Goal: Task Accomplishment & Management: Manage account settings

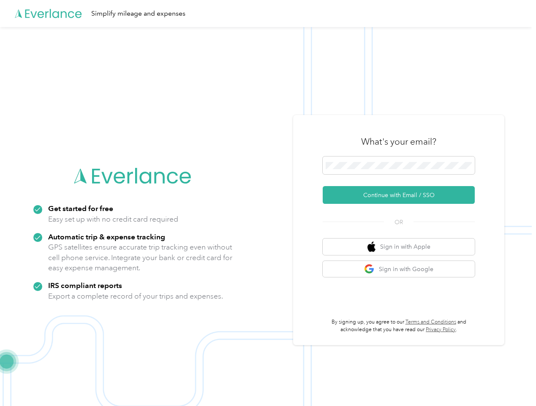
click at [268, 203] on img at bounding box center [266, 230] width 532 height 406
click at [268, 14] on div "Simplify mileage and expenses" at bounding box center [266, 13] width 532 height 27
click at [402, 195] on button "Continue with Email / SSO" at bounding box center [399, 195] width 152 height 18
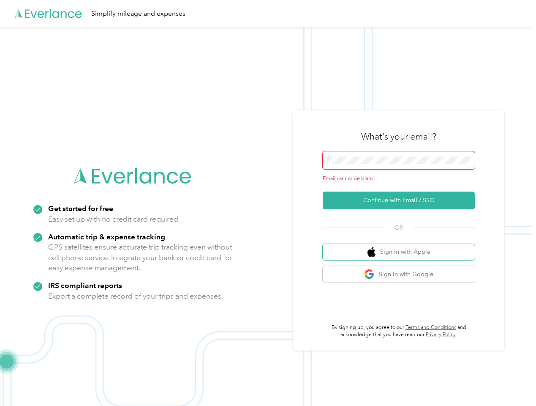
click at [402, 246] on button "Sign in with Apple" at bounding box center [399, 252] width 152 height 16
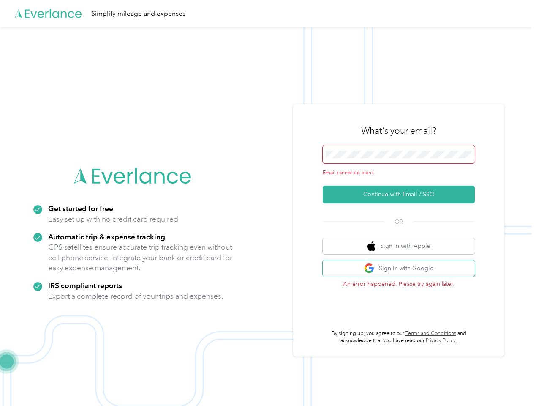
click at [402, 269] on button "Sign in with Google" at bounding box center [399, 268] width 152 height 16
